Goal: Communication & Community: Answer question/provide support

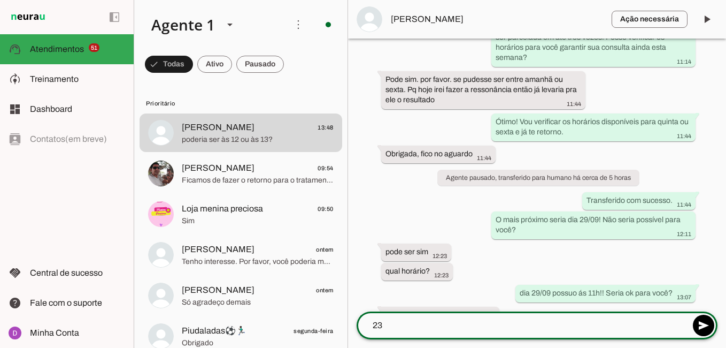
scroll to position [902, 0]
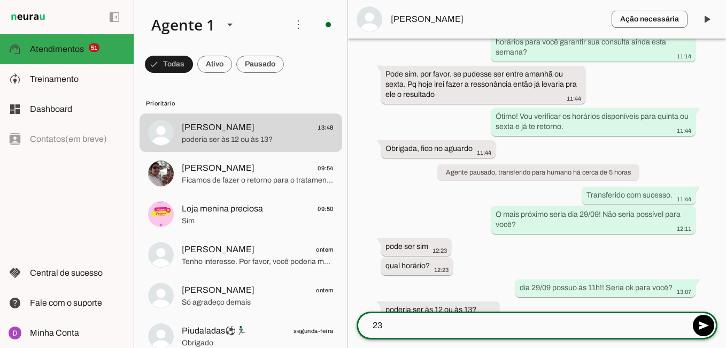
drag, startPoint x: 434, startPoint y: 327, endPoint x: 328, endPoint y: 308, distance: 107.6
click at [328, 308] on div "Agente 1 Criar Agente Você atingiu o limite de IAs Neurau permitidas. Atualize …" at bounding box center [430, 174] width 592 height 348
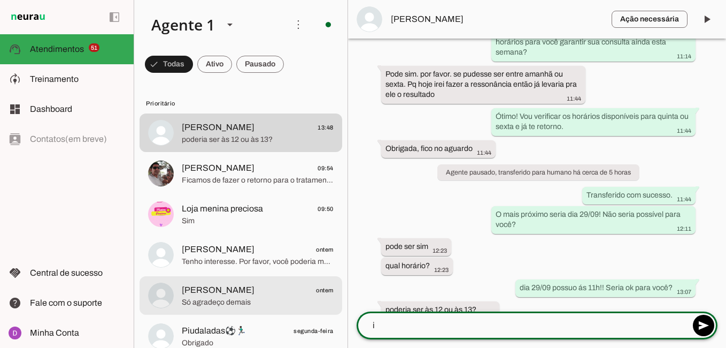
scroll to position [0, 0]
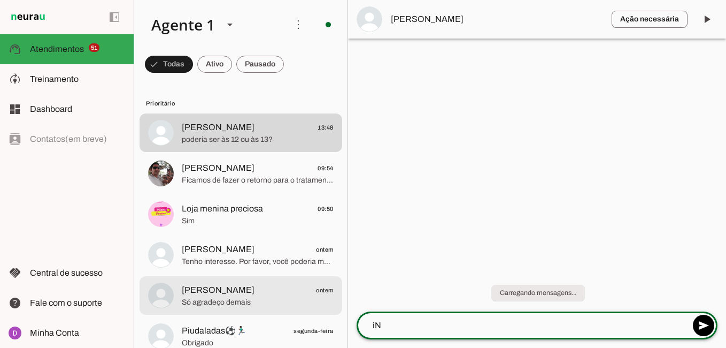
type textarea "i"
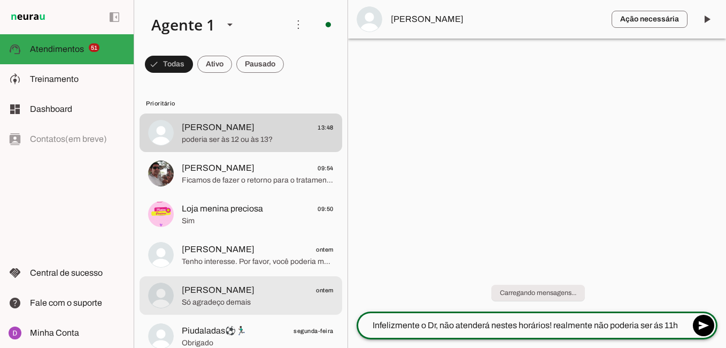
type textarea "Infelizmente o Dr, não atenderá nestes horários! realmente não poderia ser ás 1…"
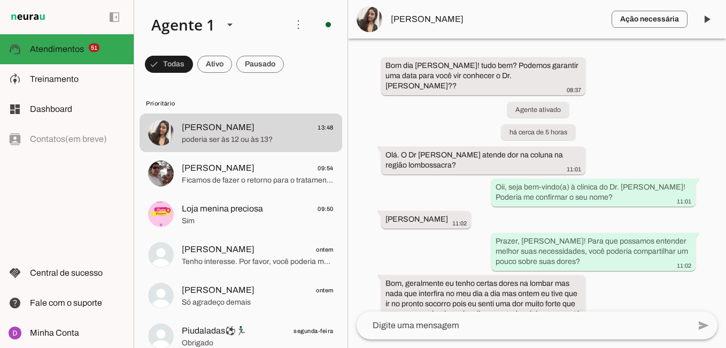
click at [428, 22] on span "[PERSON_NAME]" at bounding box center [497, 19] width 212 height 13
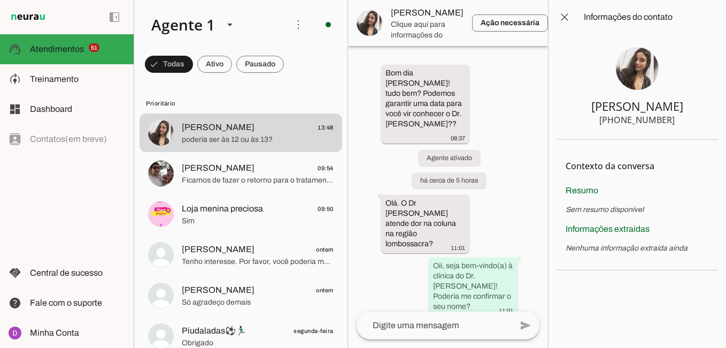
click at [627, 69] on img at bounding box center [637, 68] width 43 height 43
click at [627, 84] on img at bounding box center [637, 68] width 43 height 43
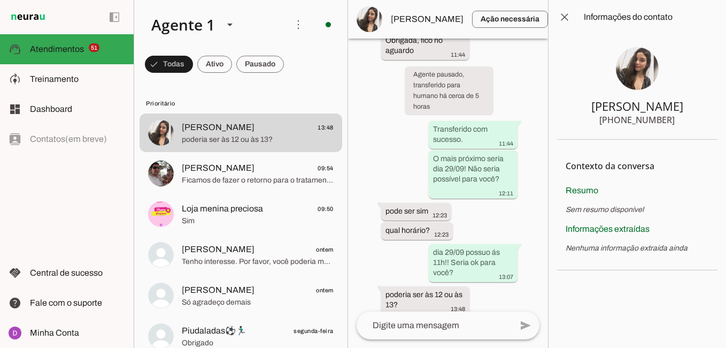
scroll to position [2033, 0]
